Goal: Task Accomplishment & Management: Manage account settings

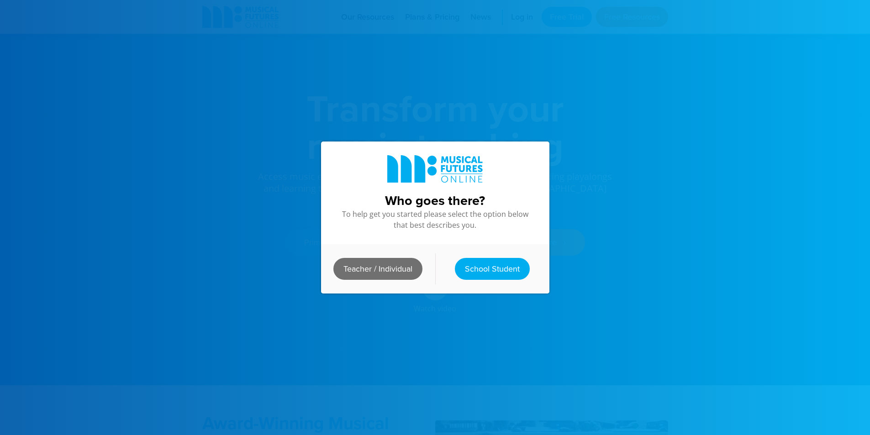
click at [399, 271] on link "Teacher / Individual" at bounding box center [378, 269] width 89 height 22
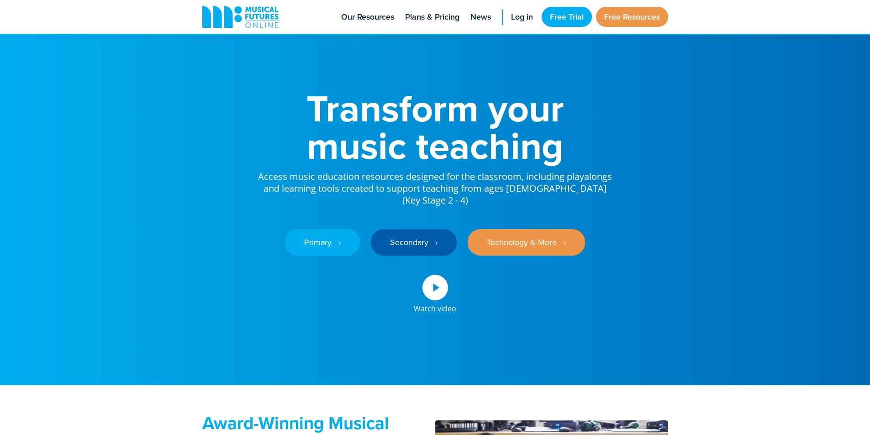
click at [528, 16] on span "Log in" at bounding box center [522, 17] width 22 height 12
